Goal: Task Accomplishment & Management: Manage account settings

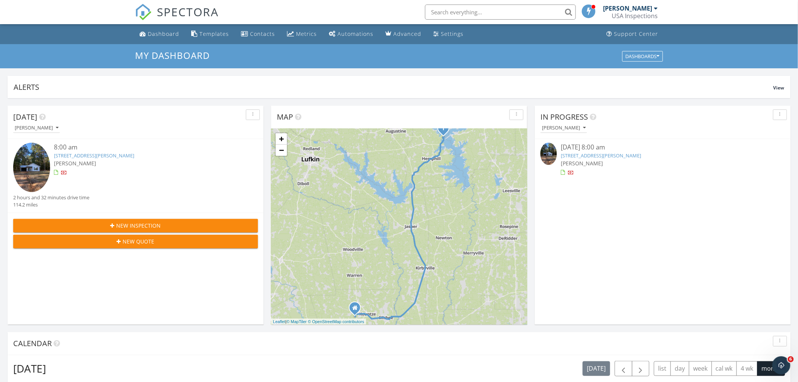
click at [581, 155] on link "1949 Lakeshore Dr, Hemphill, TX 75948" at bounding box center [601, 155] width 80 height 7
click at [578, 161] on span "[PERSON_NAME]" at bounding box center [582, 162] width 42 height 7
click at [583, 155] on link "[STREET_ADDRESS][PERSON_NAME]" at bounding box center [601, 155] width 80 height 7
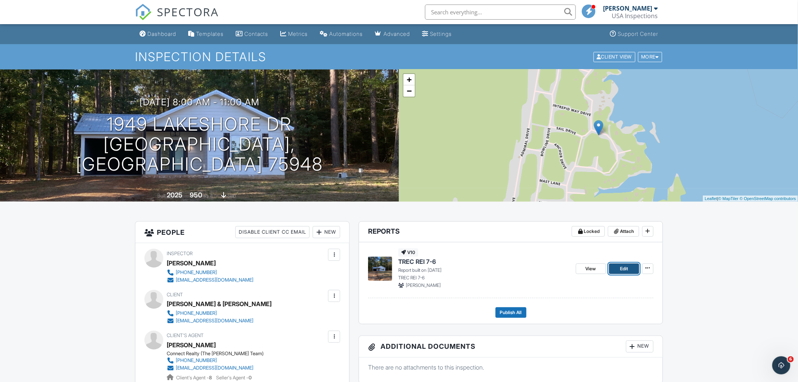
click at [624, 266] on span "Edit" at bounding box center [624, 269] width 8 height 8
click at [593, 270] on span "View" at bounding box center [590, 269] width 11 height 8
click at [593, 268] on span "View" at bounding box center [590, 269] width 11 height 8
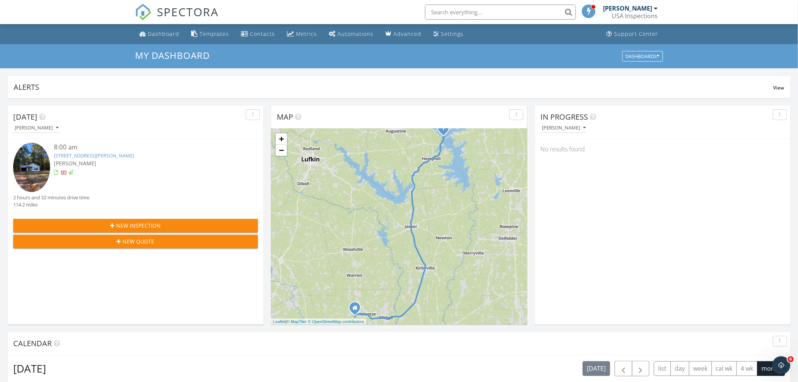
click at [98, 150] on div "8:00 am" at bounding box center [146, 147] width 184 height 9
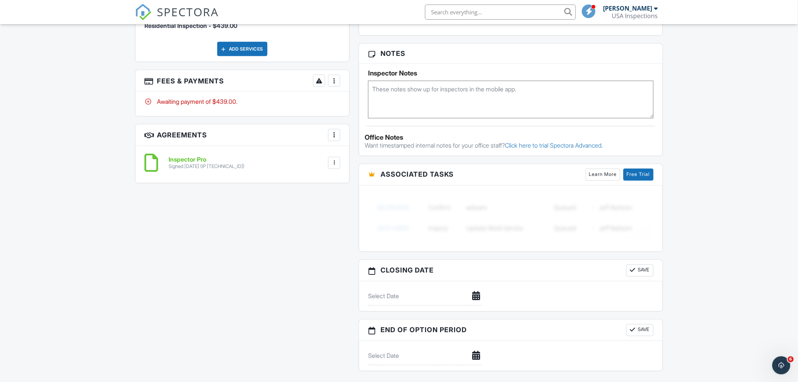
click at [333, 81] on div at bounding box center [334, 81] width 8 height 8
click at [364, 162] on div "Paid In Full" at bounding box center [372, 160] width 73 height 9
